Goal: Check status: Check status

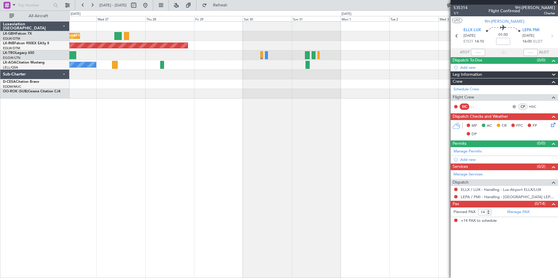
click at [188, 137] on div "Planned Maint Nice ([GEOGRAPHIC_DATA]) Unplanned Maint [GEOGRAPHIC_DATA] (Al Ma…" at bounding box center [313, 149] width 488 height 257
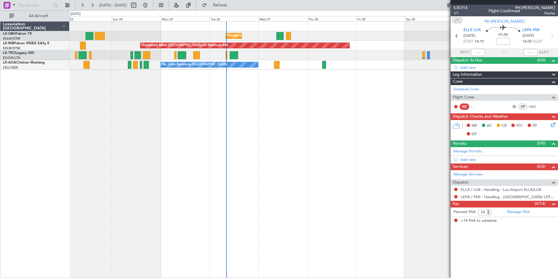
click at [427, 94] on div "Planned Maint Nice ([GEOGRAPHIC_DATA]) [GEOGRAPHIC_DATA] ([GEOGRAPHIC_DATA]) Un…" at bounding box center [313, 149] width 488 height 257
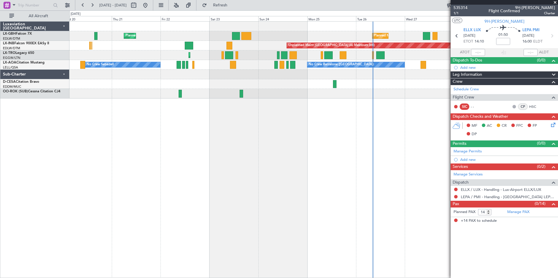
click at [281, 112] on div "Planned Maint Nice ([GEOGRAPHIC_DATA]) [GEOGRAPHIC_DATA] ([GEOGRAPHIC_DATA]) Un…" at bounding box center [313, 149] width 488 height 257
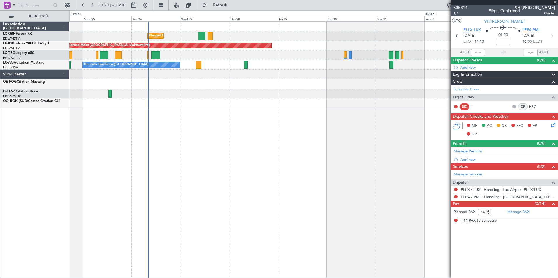
click at [81, 158] on div "Planned Maint Nice ([GEOGRAPHIC_DATA]) Unplanned Maint [GEOGRAPHIC_DATA] (Al Ma…" at bounding box center [313, 149] width 488 height 257
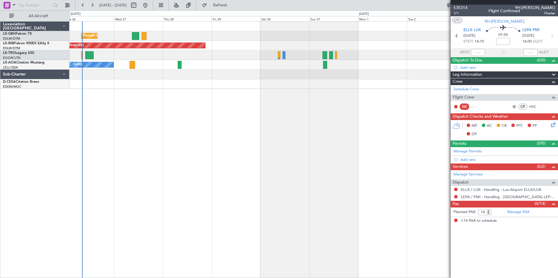
click at [311, 131] on div "Planned Maint Nice ([GEOGRAPHIC_DATA]) Unplanned Maint [GEOGRAPHIC_DATA] (Al Ma…" at bounding box center [313, 149] width 488 height 257
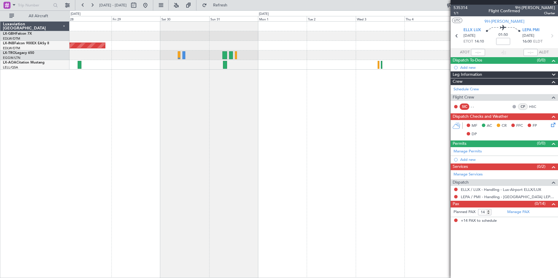
click at [274, 114] on div "Planned Maint Nice ([GEOGRAPHIC_DATA]) Unplanned Maint [GEOGRAPHIC_DATA] (Al Ma…" at bounding box center [313, 149] width 488 height 257
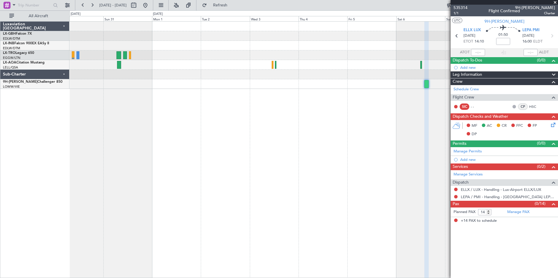
click at [284, 102] on div "Unplanned Maint [GEOGRAPHIC_DATA] (Al Maktoum Intl) Planned [GEOGRAPHIC_DATA] N…" at bounding box center [313, 149] width 488 height 257
click at [150, 3] on button at bounding box center [145, 5] width 9 height 9
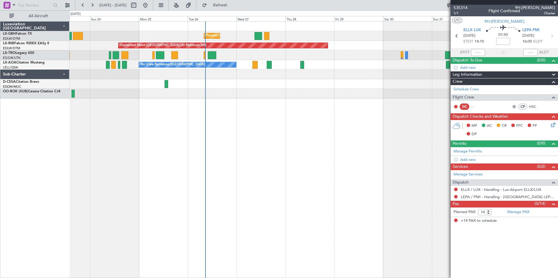
click at [270, 149] on div "Planned Maint Nice ([GEOGRAPHIC_DATA]) [GEOGRAPHIC_DATA] ([GEOGRAPHIC_DATA]) Un…" at bounding box center [313, 149] width 488 height 257
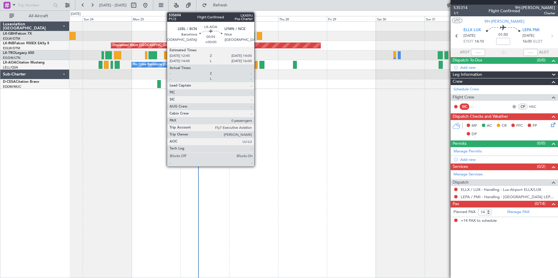
click at [257, 66] on div at bounding box center [256, 65] width 3 height 8
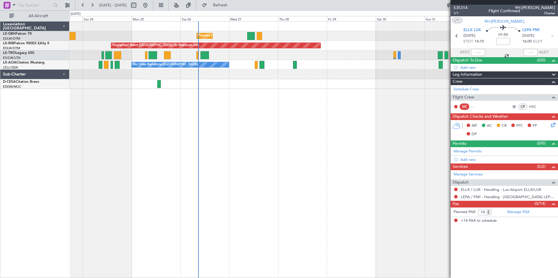
type input "0"
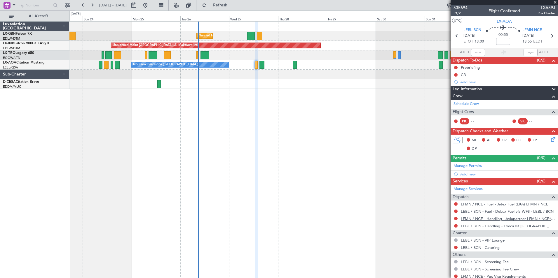
click at [513, 220] on link "LFMN / NCE - Handling - Aviapartner LFMN / NCE*****MY HANDLING****" at bounding box center [508, 219] width 94 height 5
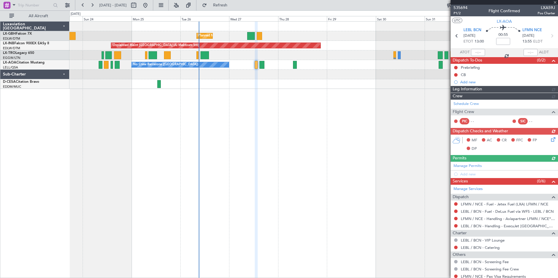
type input "+00:15"
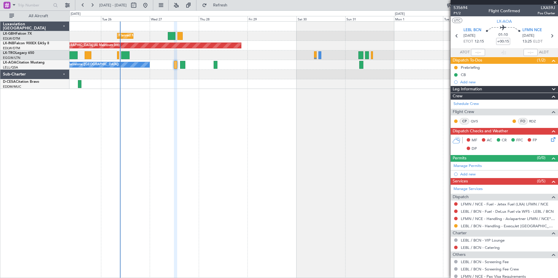
click at [268, 104] on div "Planned Maint Nice ([GEOGRAPHIC_DATA]) Unplanned Maint [GEOGRAPHIC_DATA] (Al Ma…" at bounding box center [313, 149] width 488 height 257
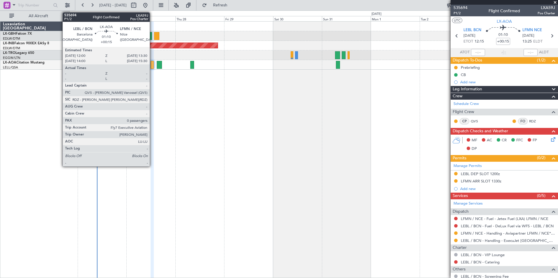
click at [152, 64] on div at bounding box center [152, 65] width 3 height 8
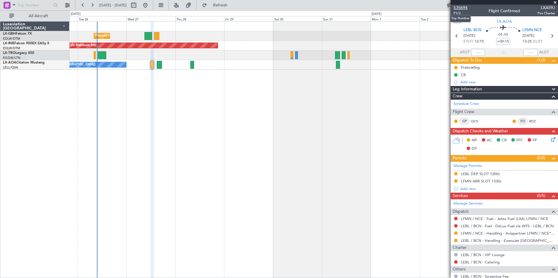
click at [457, 7] on span "535694" at bounding box center [460, 8] width 14 height 6
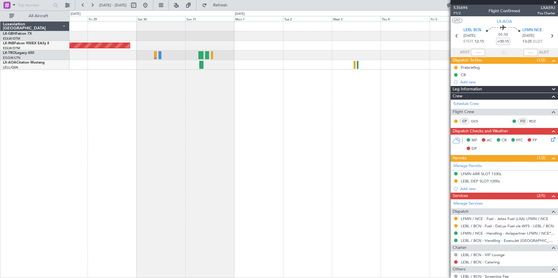
click at [161, 102] on div "Planned Maint Nice ([GEOGRAPHIC_DATA]) Unplanned Maint [GEOGRAPHIC_DATA] (Al Ma…" at bounding box center [313, 149] width 488 height 257
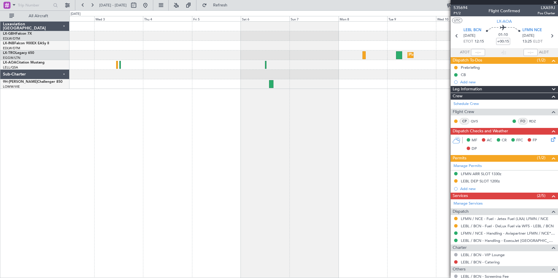
click at [155, 106] on div "Planned Maint Dusseldorf No Crew Sabadell" at bounding box center [313, 149] width 488 height 257
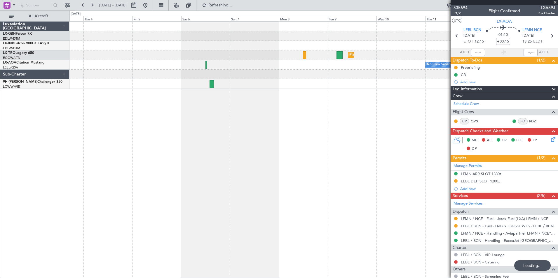
click at [142, 114] on div "Planned Maint Dusseldorf No Crew Sabadell" at bounding box center [313, 149] width 488 height 257
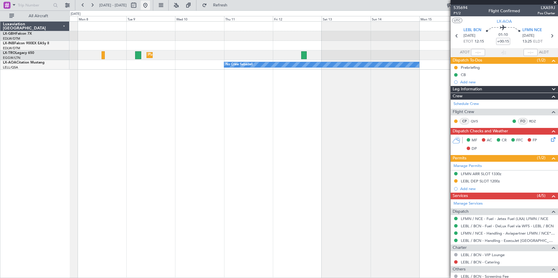
click at [150, 7] on button at bounding box center [145, 5] width 9 height 9
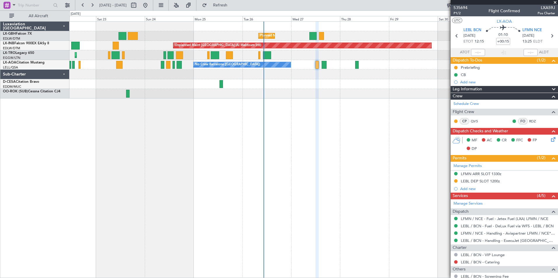
click at [320, 94] on div at bounding box center [313, 94] width 488 height 10
